Goal: Task Accomplishment & Management: Complete application form

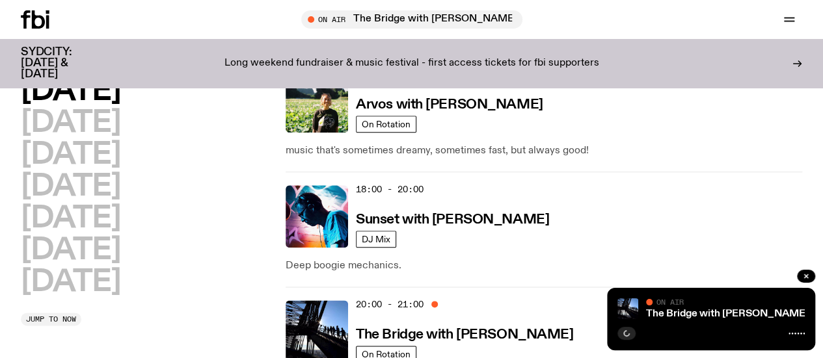
scroll to position [648, 0]
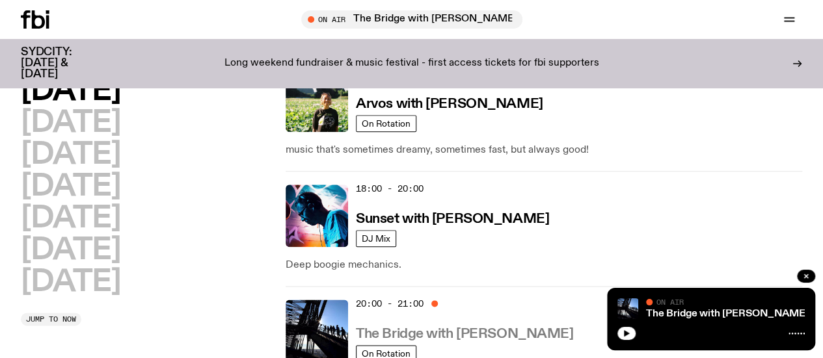
click at [426, 328] on h3 "The Bridge with [PERSON_NAME]" at bounding box center [464, 335] width 217 height 14
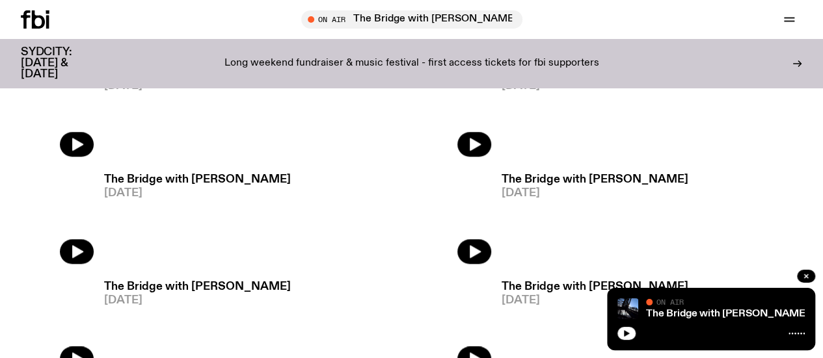
scroll to position [585, 0]
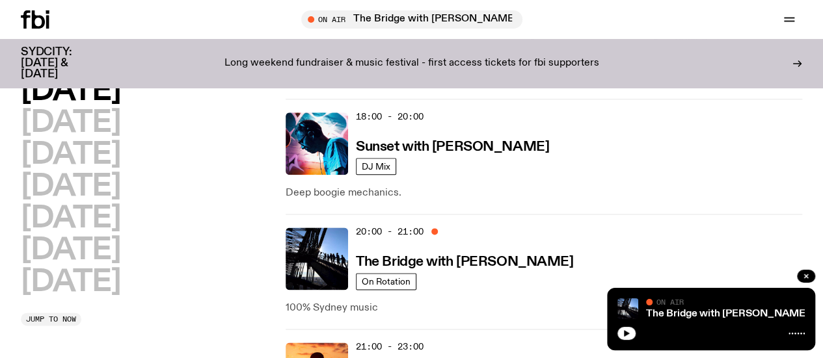
scroll to position [720, 0]
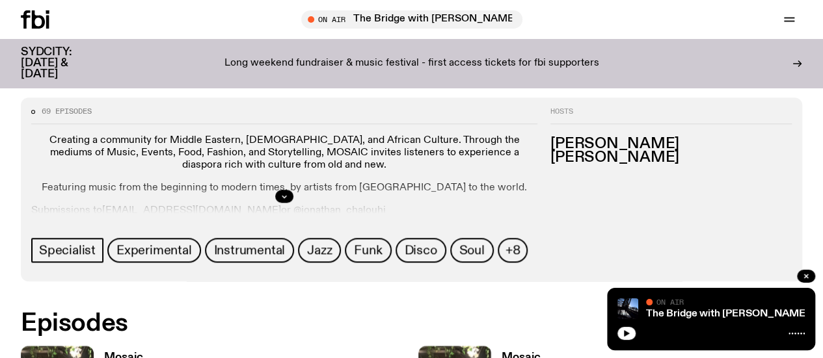
scroll to position [549, 0]
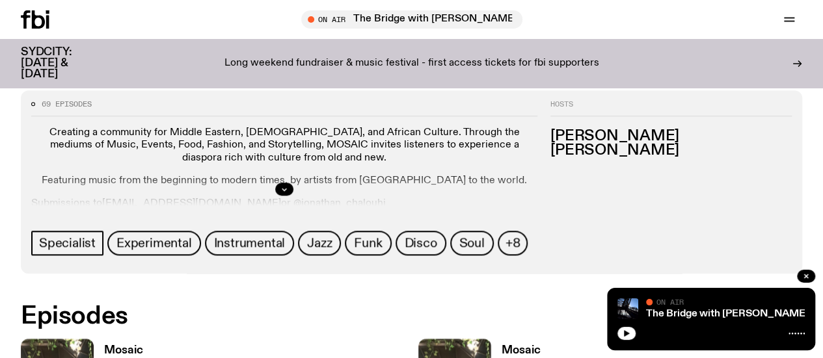
click at [537, 187] on div at bounding box center [284, 189] width 506 height 42
click at [293, 188] on button "button" at bounding box center [284, 189] width 18 height 13
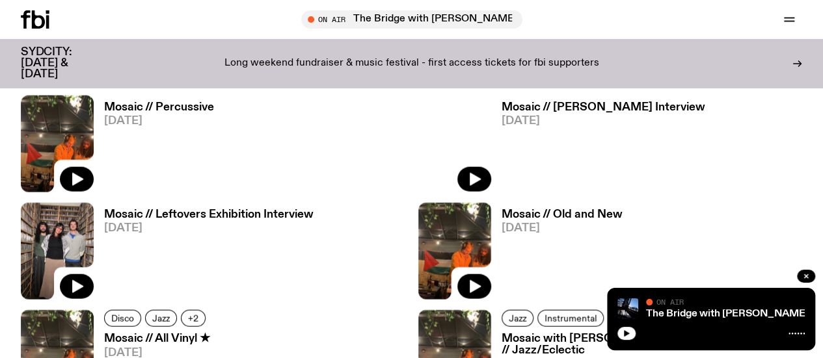
scroll to position [1382, 0]
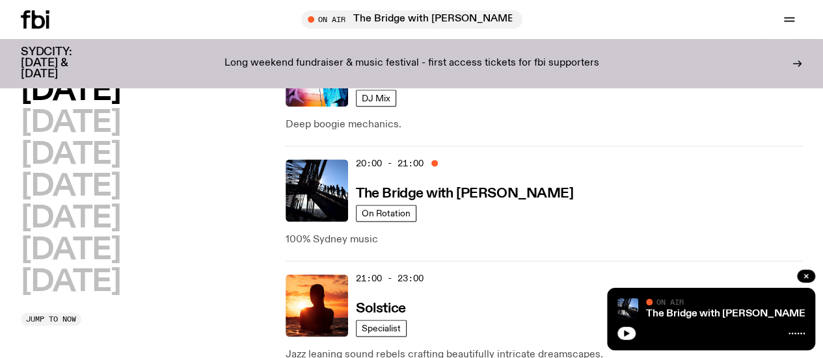
scroll to position [820, 0]
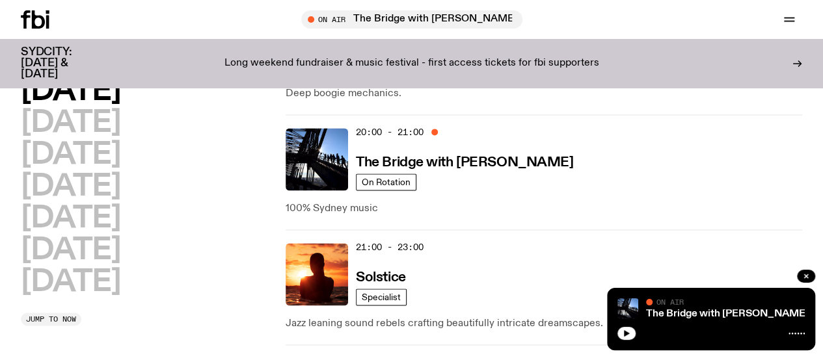
click at [0, 0] on link "Read" at bounding box center [0, 0] width 0 height 0
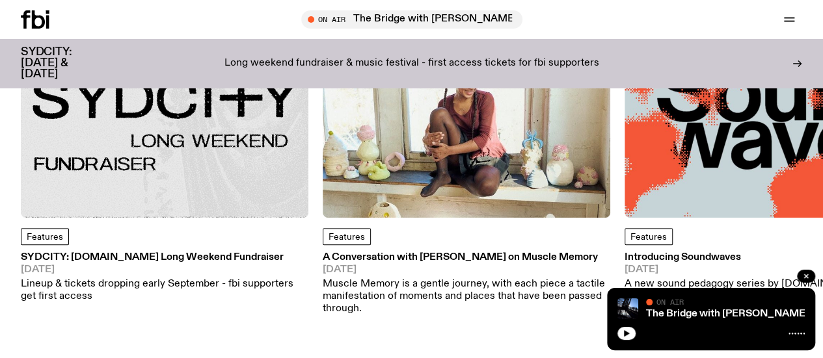
scroll to position [220, 0]
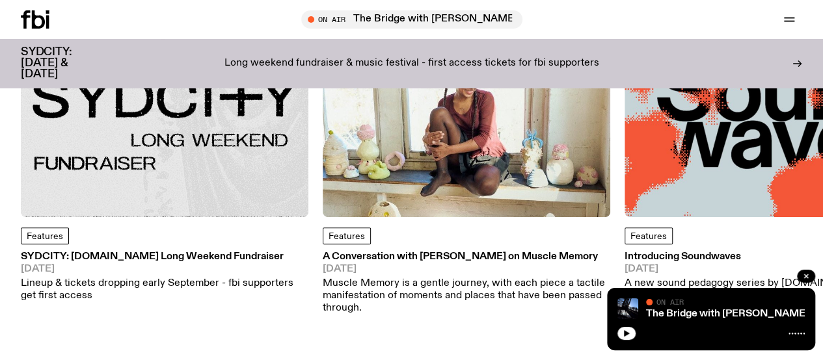
click at [226, 178] on img at bounding box center [164, 73] width 287 height 287
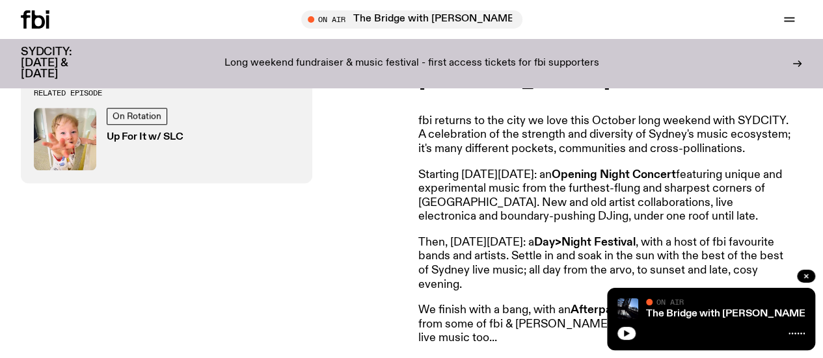
scroll to position [505, 0]
click at [513, 215] on p "Starting [DATE][DATE]: an Opening Night Concert featuring unique and experiment…" at bounding box center [605, 196] width 375 height 56
click at [522, 189] on p "Starting [DATE][DATE]: an Opening Night Concert featuring unique and experiment…" at bounding box center [605, 196] width 375 height 56
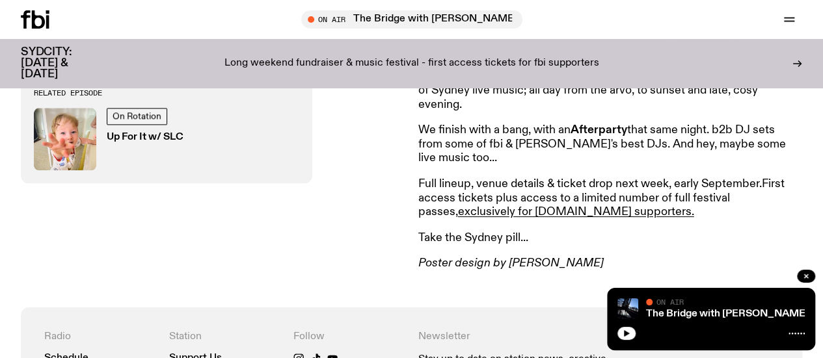
scroll to position [685, 0]
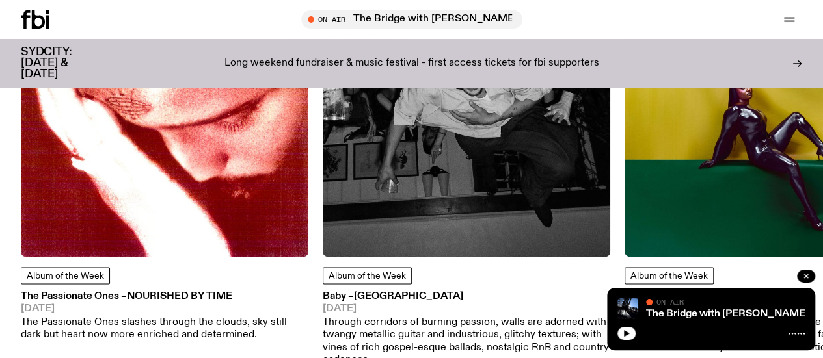
scroll to position [706, 0]
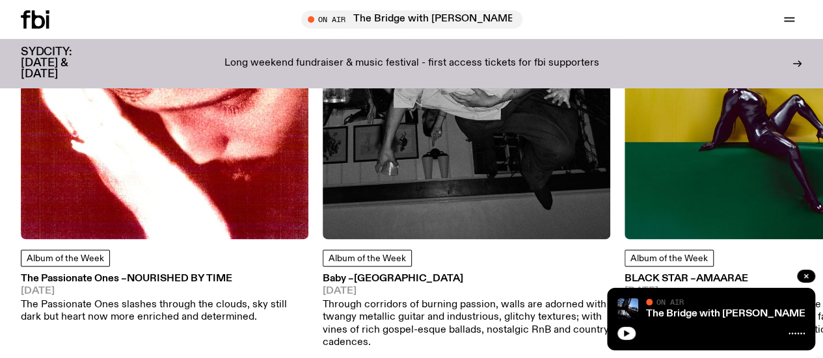
click at [206, 175] on img at bounding box center [164, 95] width 287 height 287
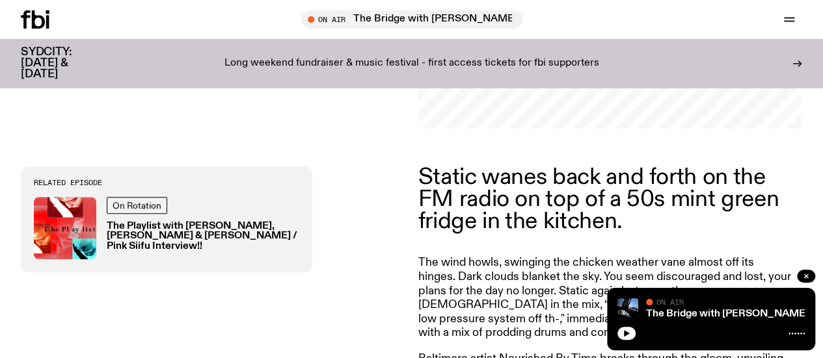
scroll to position [415, 0]
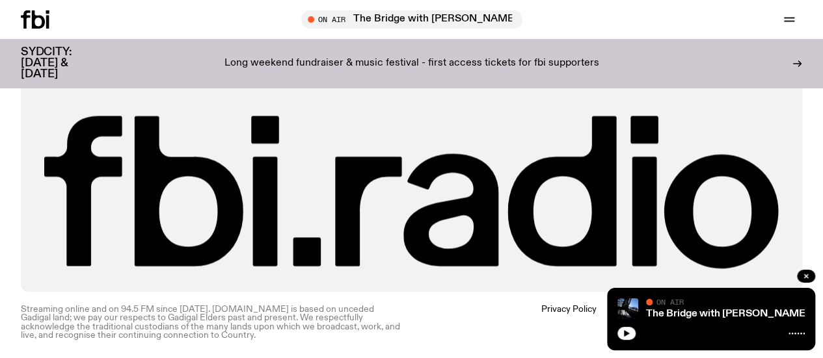
scroll to position [1060, 0]
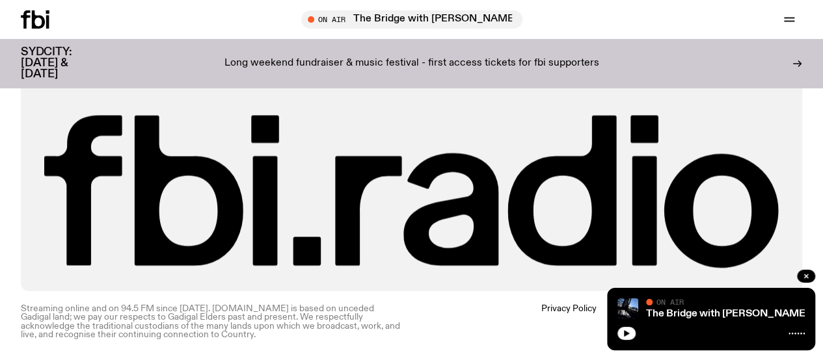
click at [45, 14] on icon at bounding box center [35, 19] width 29 height 18
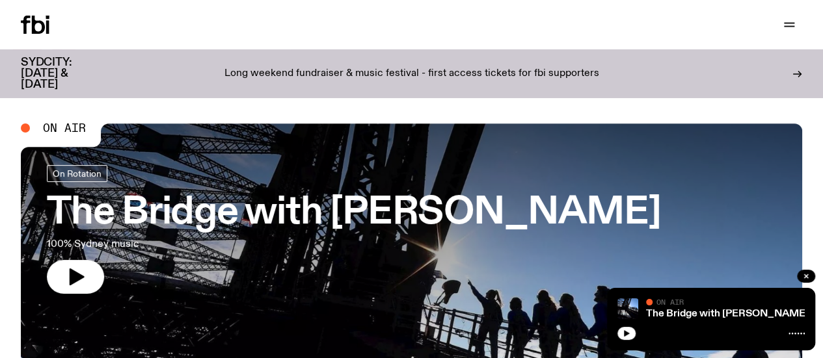
click at [0, 0] on link "Volunteer" at bounding box center [0, 0] width 0 height 0
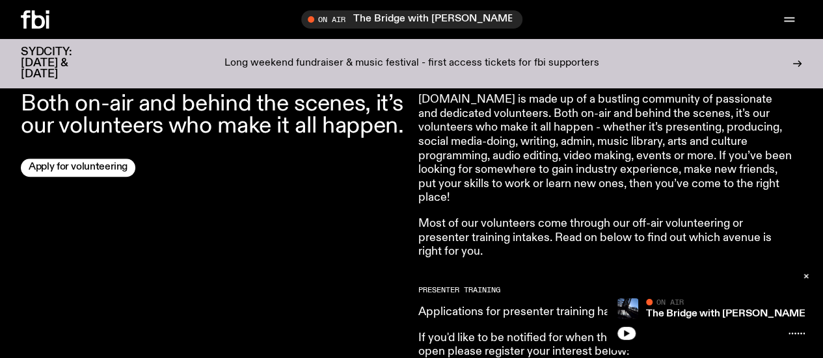
scroll to position [433, 0]
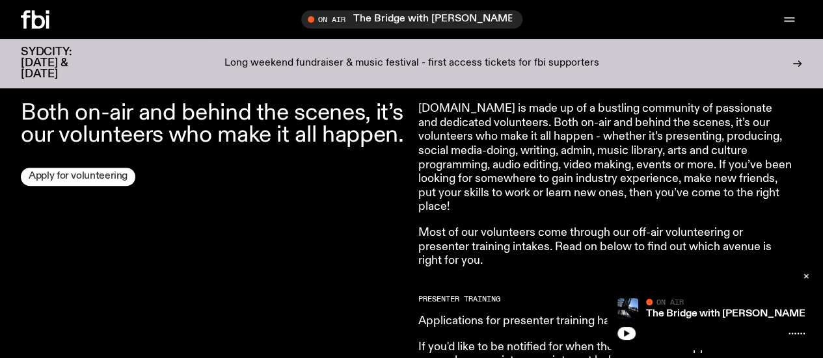
click at [85, 186] on link "Apply for volunteering" at bounding box center [78, 177] width 114 height 18
